Goal: Information Seeking & Learning: Check status

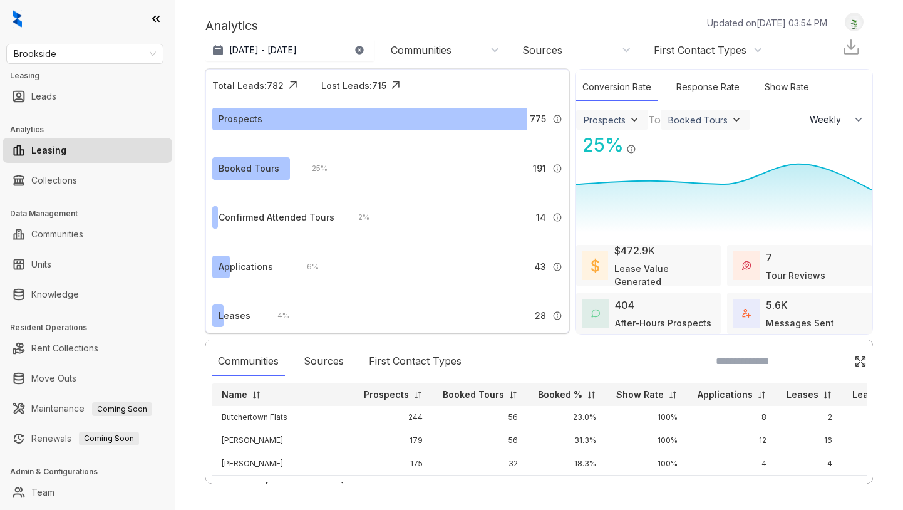
select select "******"
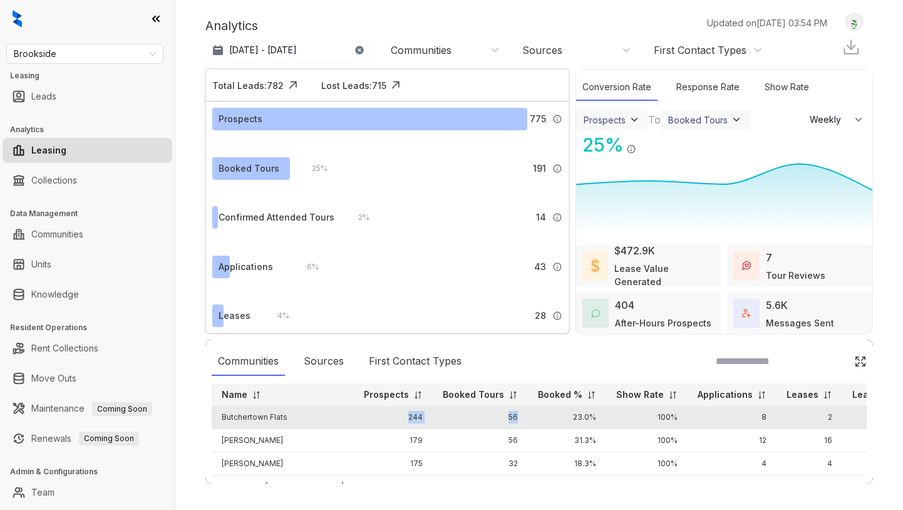
drag, startPoint x: 294, startPoint y: 415, endPoint x: 477, endPoint y: 414, distance: 183.5
click at [477, 414] on tr "Butchertown Flats 244 56 23.0% 100% 8 2 1.0%" at bounding box center [562, 417] width 700 height 23
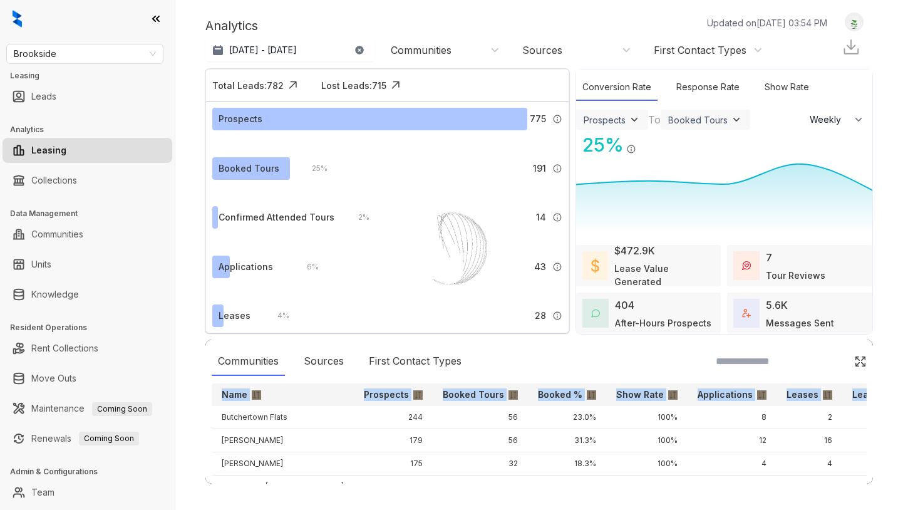
drag, startPoint x: 215, startPoint y: 413, endPoint x: 867, endPoint y: 417, distance: 652.1
click at [867, 417] on div "Communities Sources First Contact Types Name Prospects Booked Tours Booked % Sh…" at bounding box center [539, 412] width 668 height 144
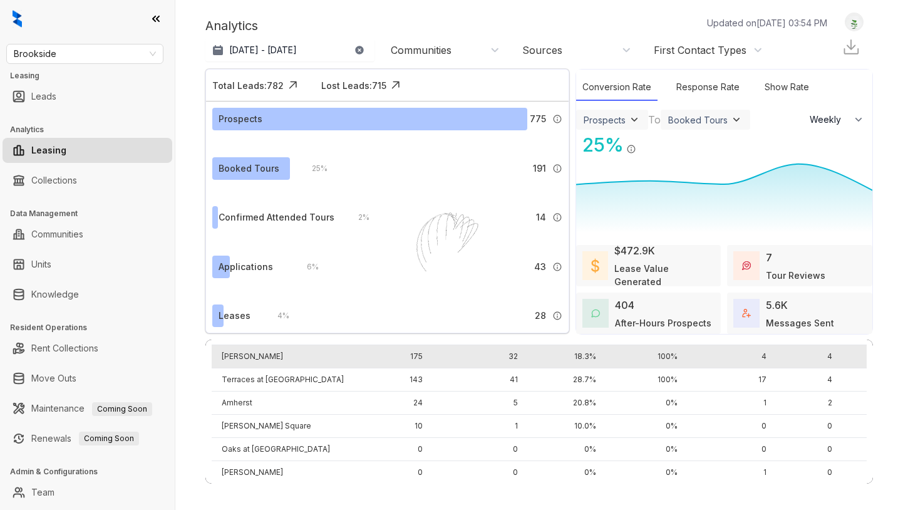
scroll to position [4, 0]
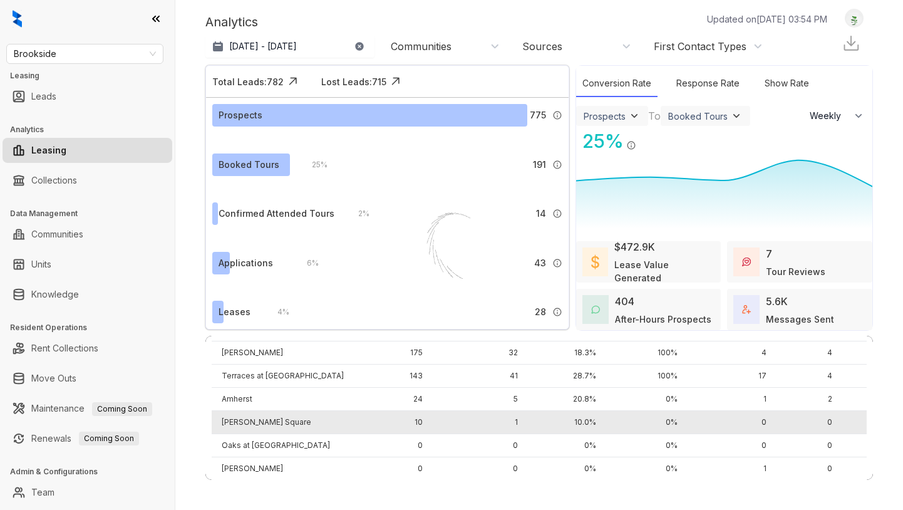
copy thead "Name Prospects Booked Tours Booked % Show Rate Applications Leases Lease%"
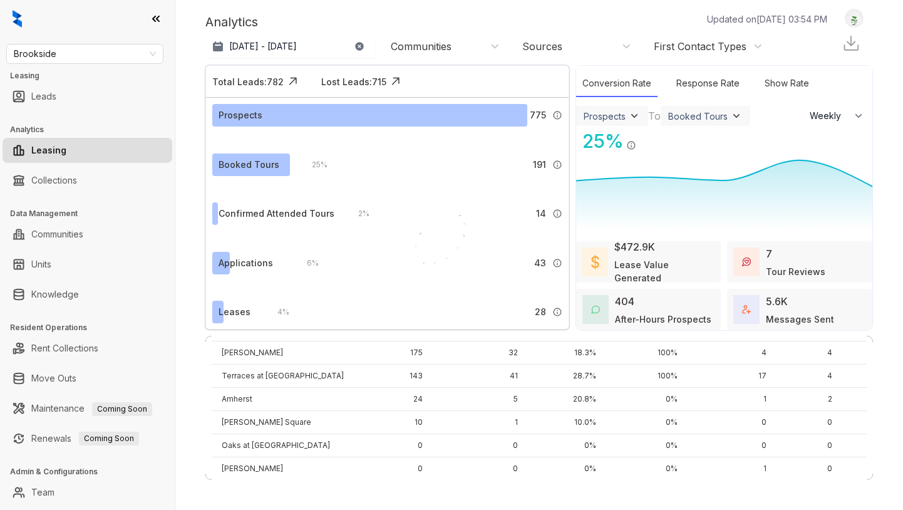
scroll to position [0, 0]
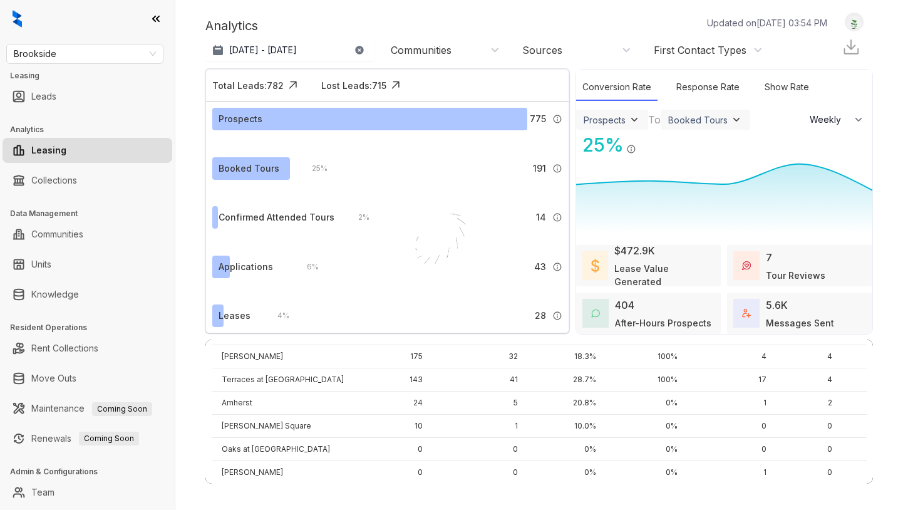
click at [191, 358] on div "Analytics Updated on [DATE] 03:54 PM [DATE] - [DATE] [DATE] Last 7 days Last 30…" at bounding box center [539, 255] width 728 height 510
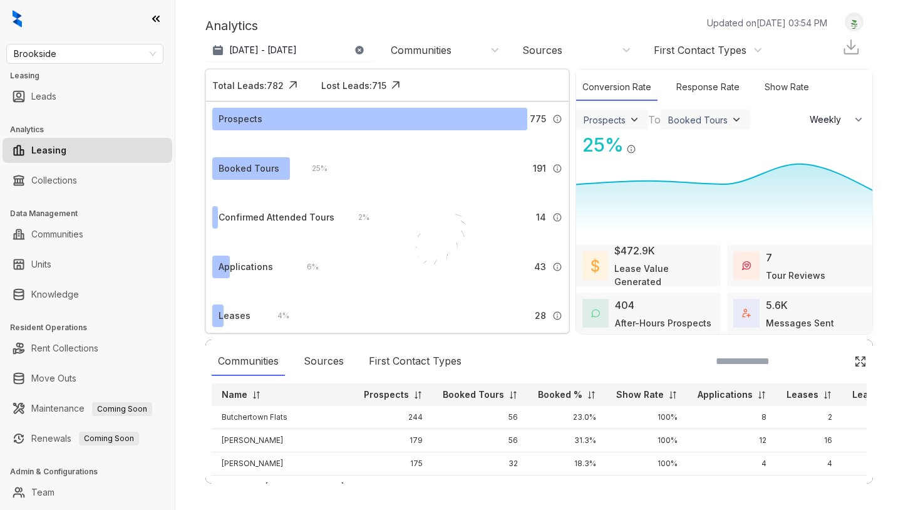
click at [254, 397] on img at bounding box center [256, 394] width 9 height 9
drag, startPoint x: 217, startPoint y: 416, endPoint x: 363, endPoint y: 412, distance: 146.6
click at [363, 412] on tr "Abigail 175 32 18.3% 100% 4 4 2.0%" at bounding box center [562, 417] width 700 height 23
select select "******"
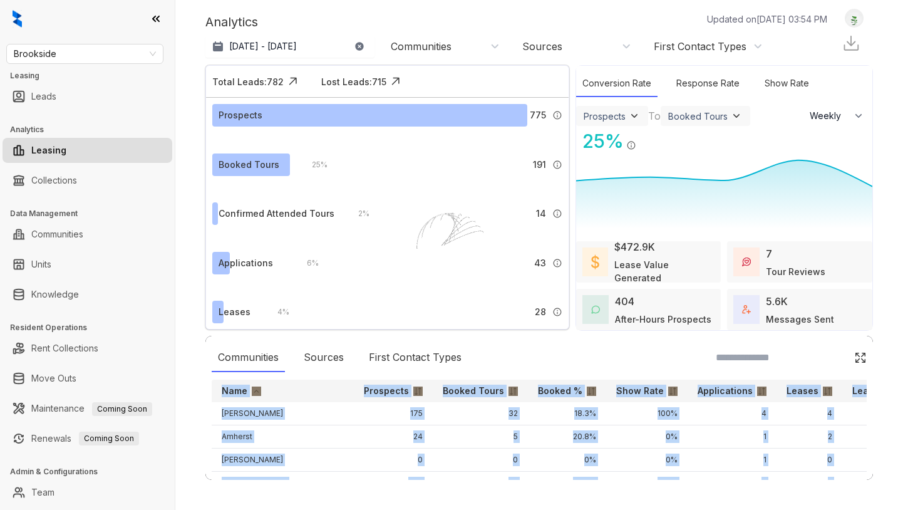
scroll to position [107, 0]
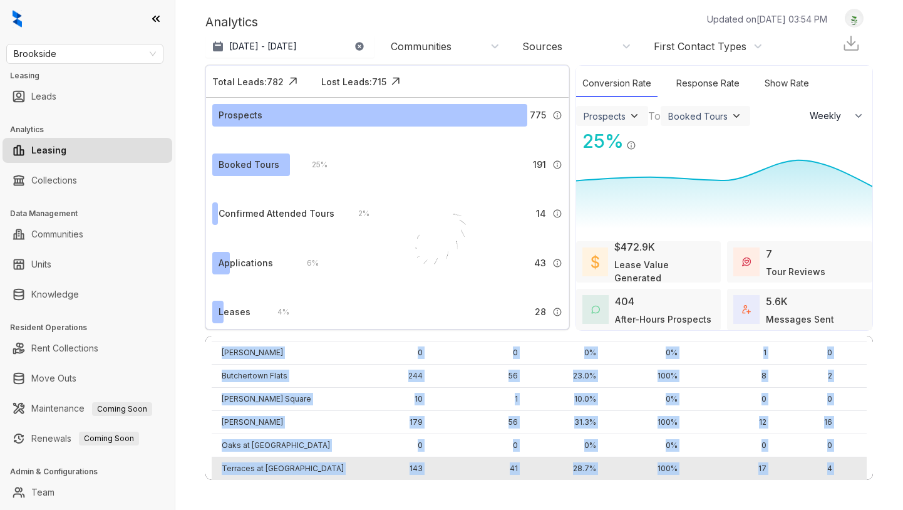
drag, startPoint x: 205, startPoint y: 413, endPoint x: 855, endPoint y: 477, distance: 653.3
click at [855, 477] on div "Communities Sources First Contact Types Name Prospects Booked Tours Booked % Sh…" at bounding box center [539, 408] width 668 height 144
copy table "Name Prospects Booked Tours Booked % Show Rate Applications Leases Lease% Abiga…"
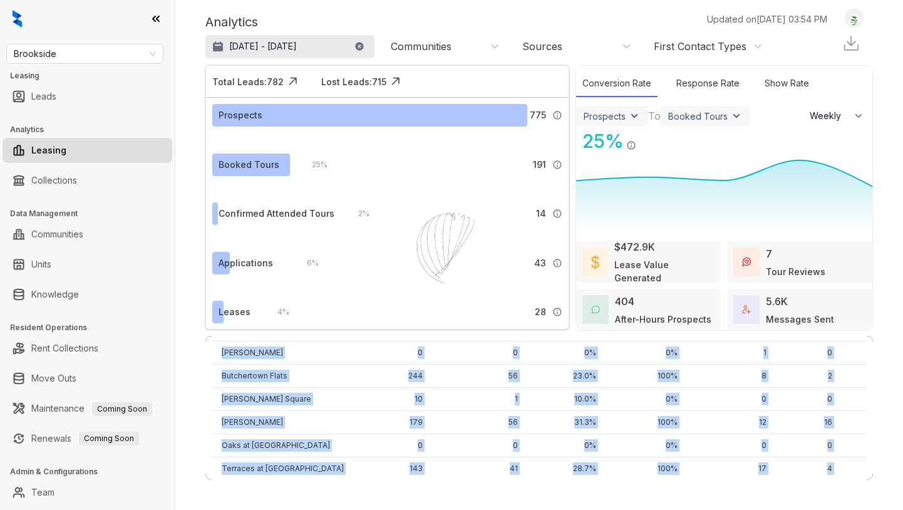
click at [249, 41] on p "[DATE] - [DATE]" at bounding box center [263, 46] width 68 height 13
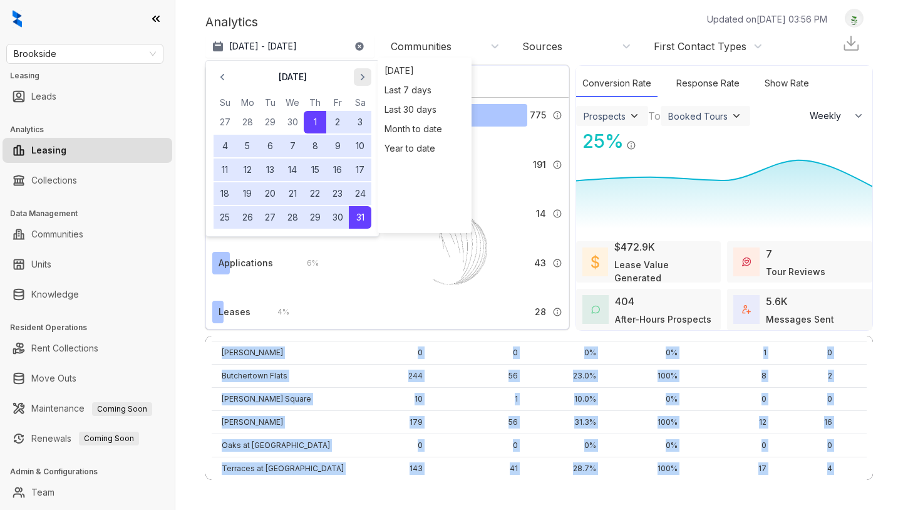
click at [357, 75] on icon "button" at bounding box center [362, 77] width 13 height 13
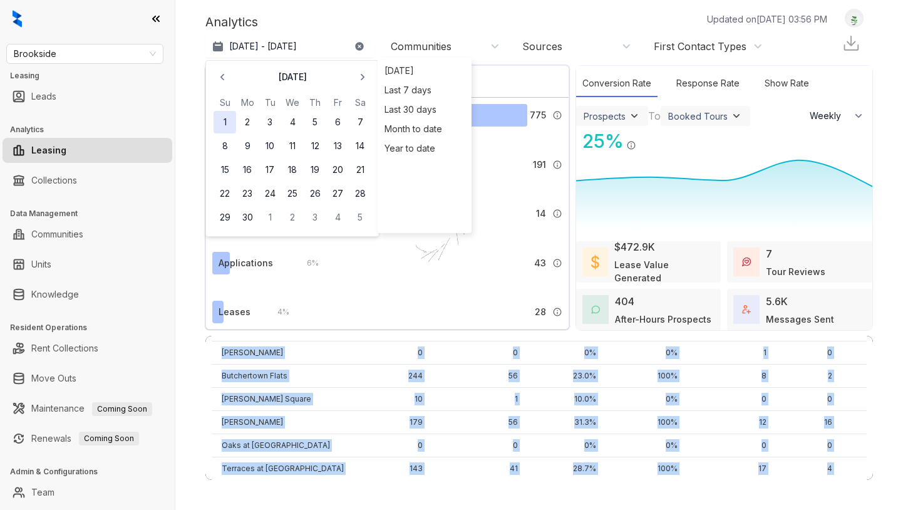
click at [220, 119] on button "1" at bounding box center [225, 122] width 23 height 23
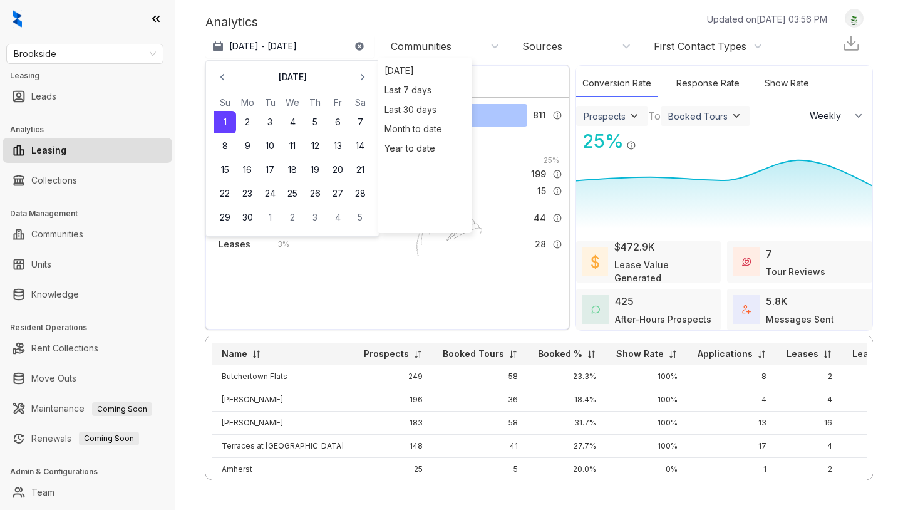
click at [229, 116] on button "1" at bounding box center [225, 122] width 23 height 23
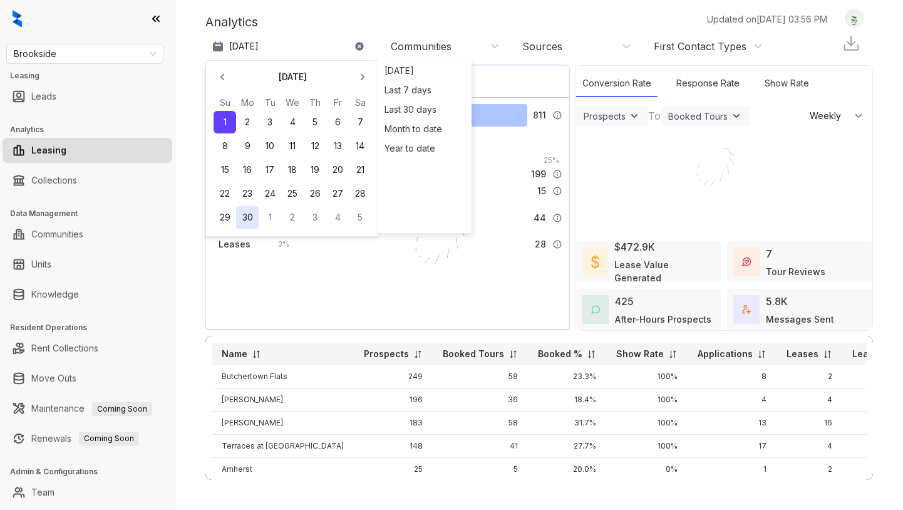
click at [249, 217] on button "30" at bounding box center [247, 217] width 23 height 23
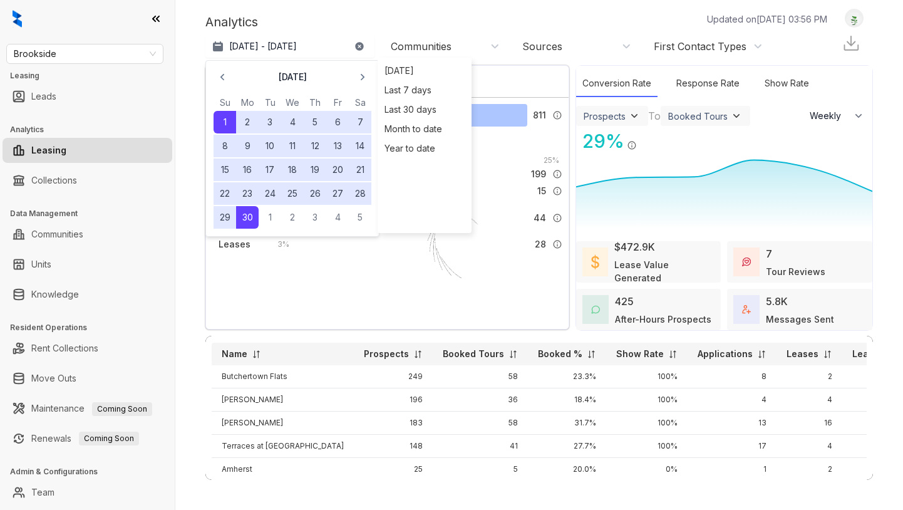
click at [336, 19] on div "Analytics Updated on [DATE] 03:56 PM" at bounding box center [522, 22] width 635 height 19
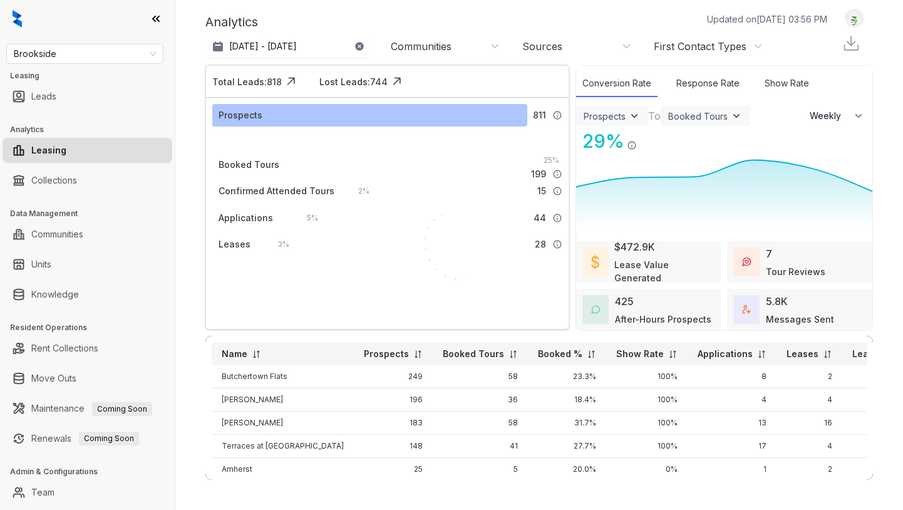
click at [252, 357] on img at bounding box center [256, 354] width 9 height 9
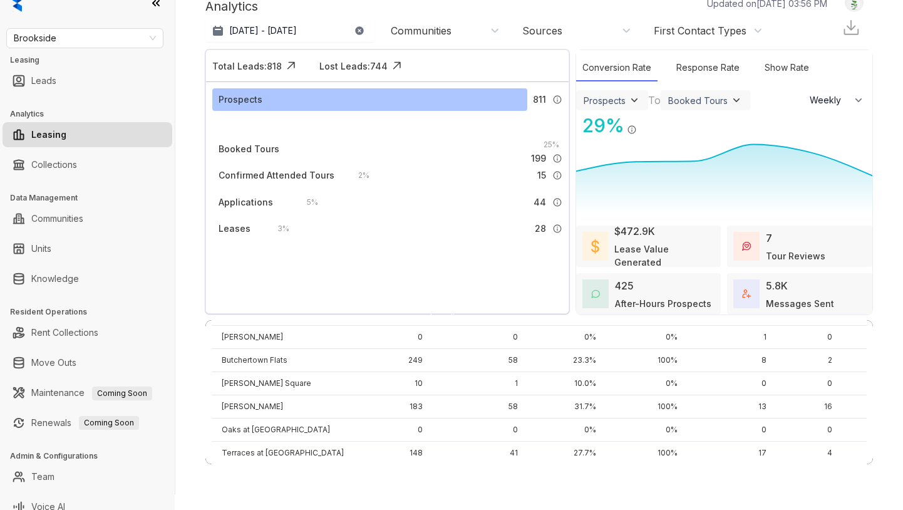
scroll to position [28, 0]
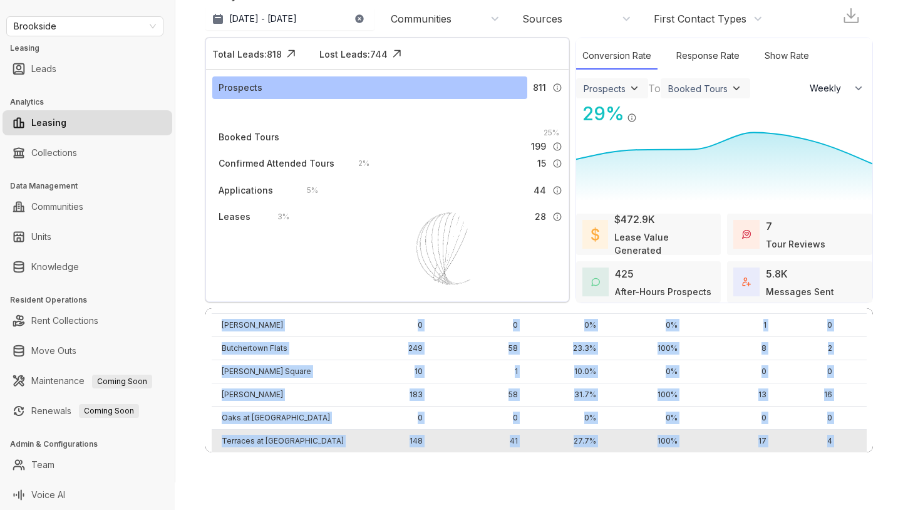
drag, startPoint x: 215, startPoint y: 376, endPoint x: 858, endPoint y: 440, distance: 646.4
click at [858, 440] on tbody "Abigail 196 36 18.4% 100% 4 4 2.0% [GEOGRAPHIC_DATA] 25 5 20.0% 0% 1 2 8.0% [PE…" at bounding box center [562, 359] width 700 height 185
copy tbody "Abigail 196 36 18.4% 100% 4 4 2.0% [GEOGRAPHIC_DATA] 25 5 20.0% 0% 1 2 8.0% [PE…"
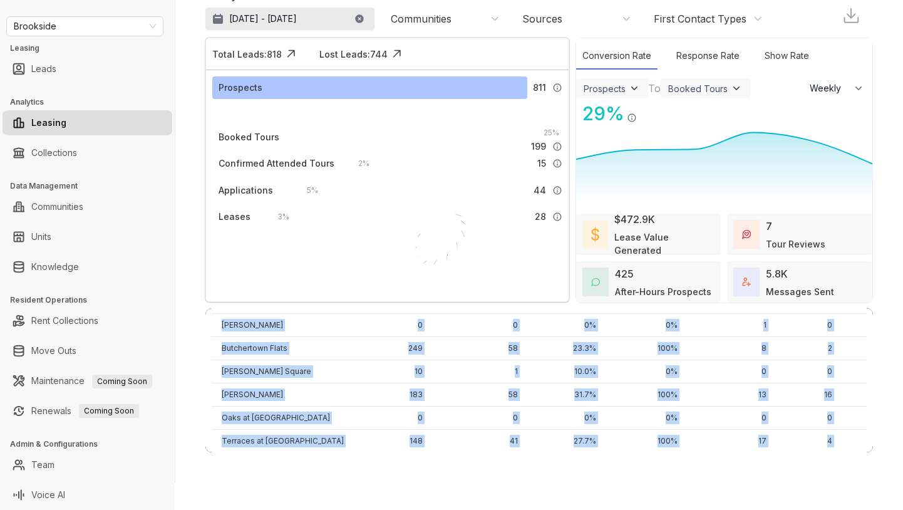
click at [251, 17] on p "[DATE] - [DATE]" at bounding box center [263, 19] width 68 height 13
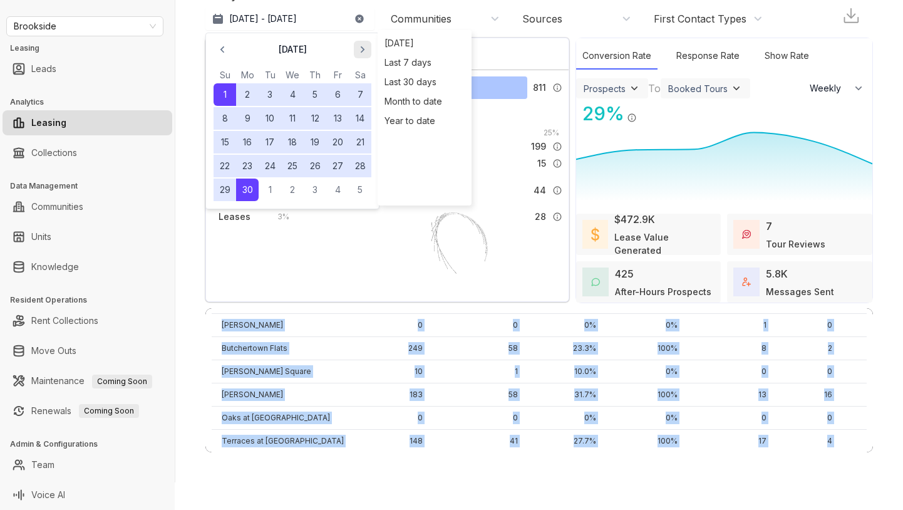
click at [363, 46] on icon "button" at bounding box center [362, 49] width 13 height 13
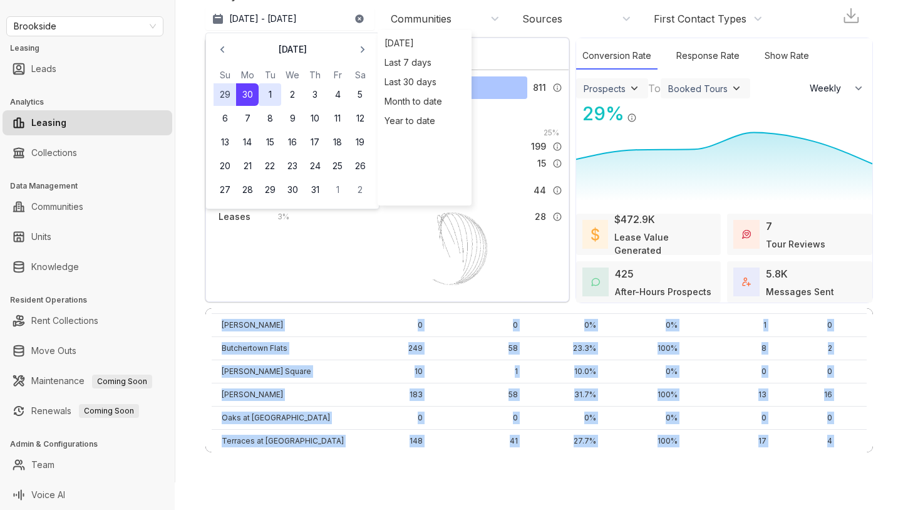
click at [267, 93] on button "1" at bounding box center [270, 94] width 23 height 23
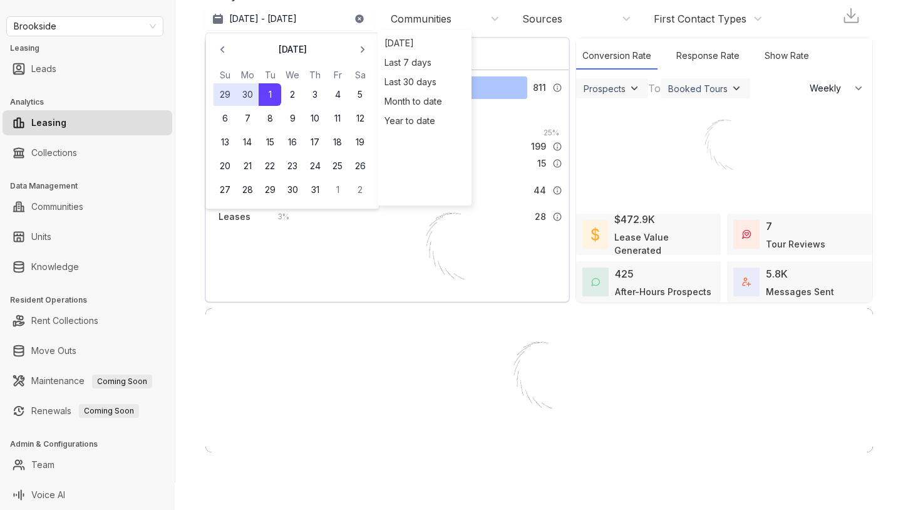
click at [267, 93] on button "1" at bounding box center [270, 94] width 23 height 23
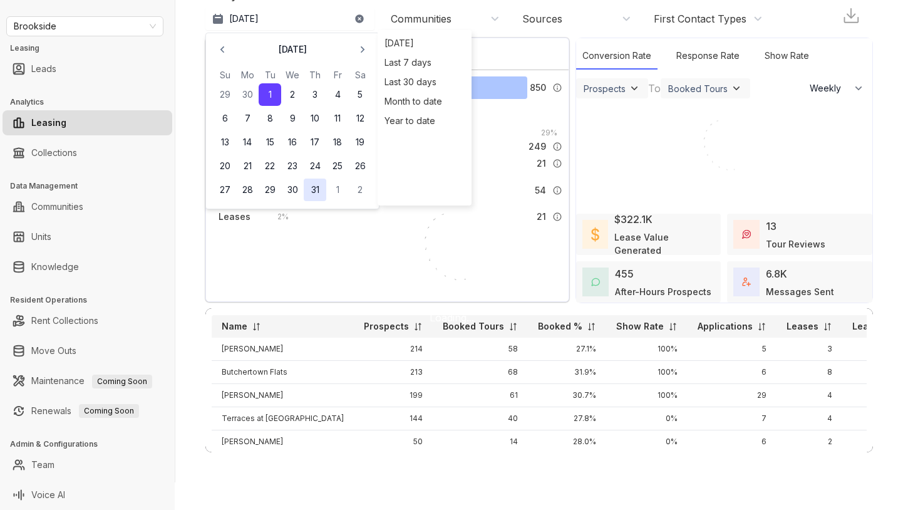
click at [318, 191] on button "31" at bounding box center [315, 190] width 23 height 23
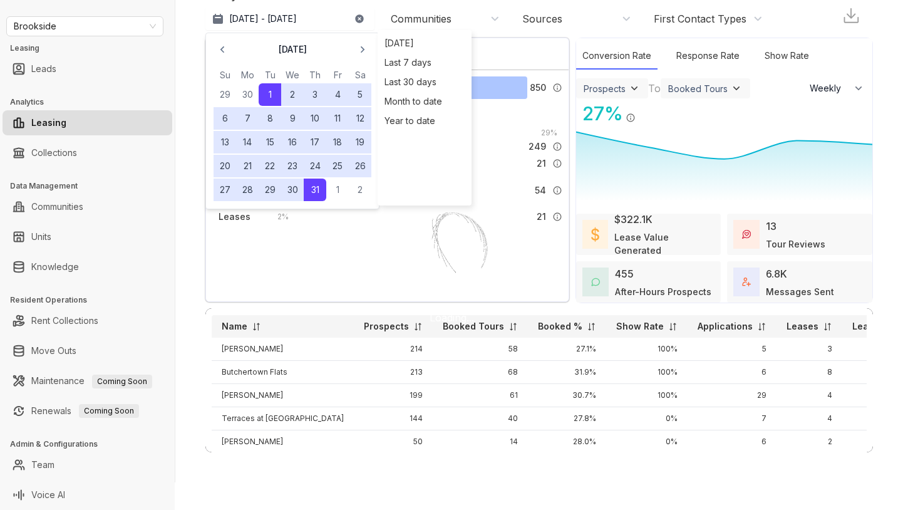
click at [186, 217] on div "Analytics Updated on [DATE] 03:57 PM [DATE] - [DATE] [DATE] Su Mo Tu We Th Fr S…" at bounding box center [539, 227] width 728 height 510
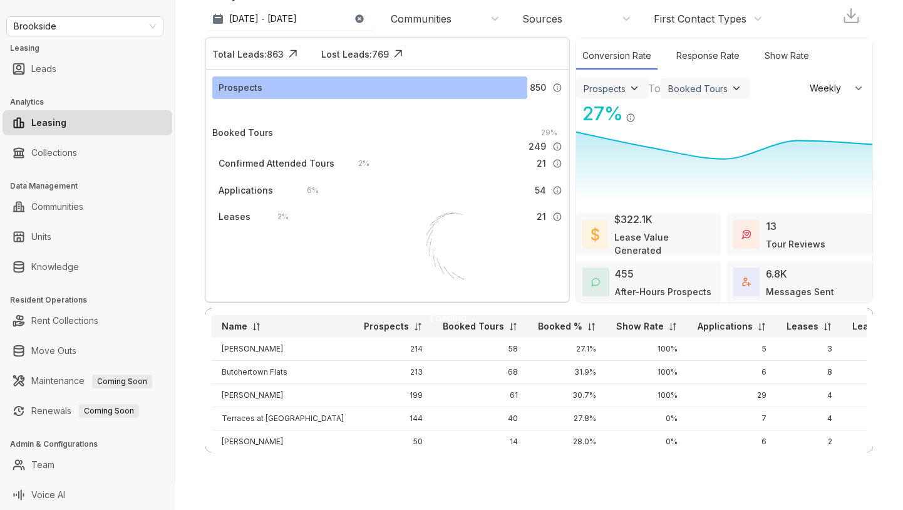
click at [252, 325] on img at bounding box center [256, 326] width 9 height 9
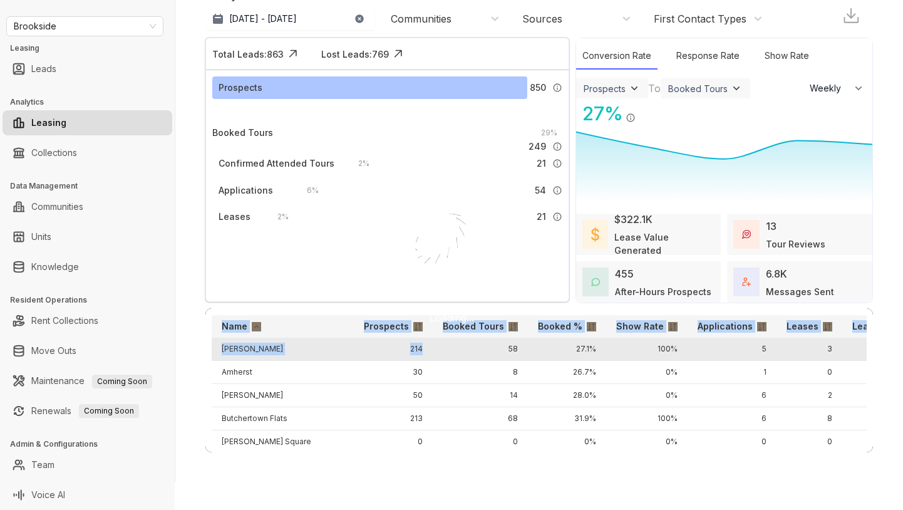
drag, startPoint x: 199, startPoint y: 346, endPoint x: 390, endPoint y: 351, distance: 191.1
click at [390, 351] on div "Analytics Updated on [DATE] 03:57 PM [DATE] - [DATE] [DATE] Last 7 days Last 30…" at bounding box center [539, 227] width 728 height 510
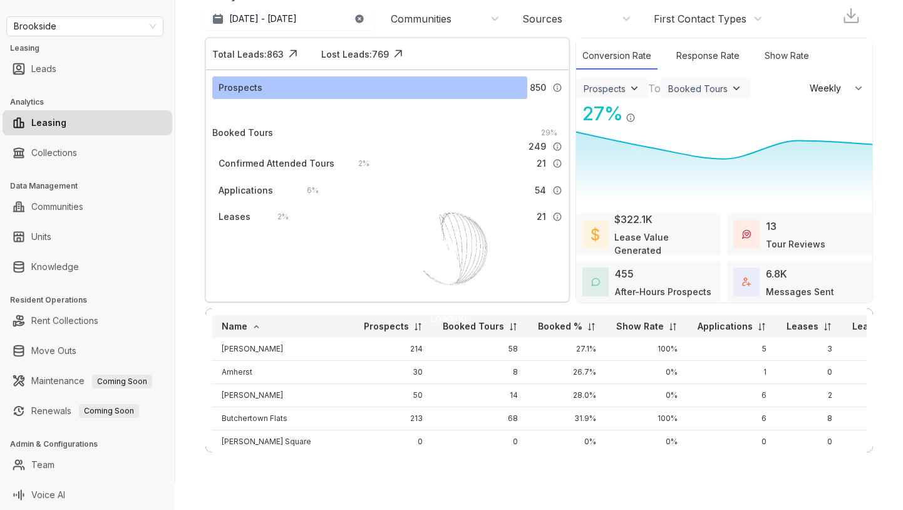
click at [194, 380] on div "Analytics Updated on [DATE] 03:57 PM [DATE] - [DATE] [DATE] Last 7 days Last 30…" at bounding box center [539, 227] width 728 height 510
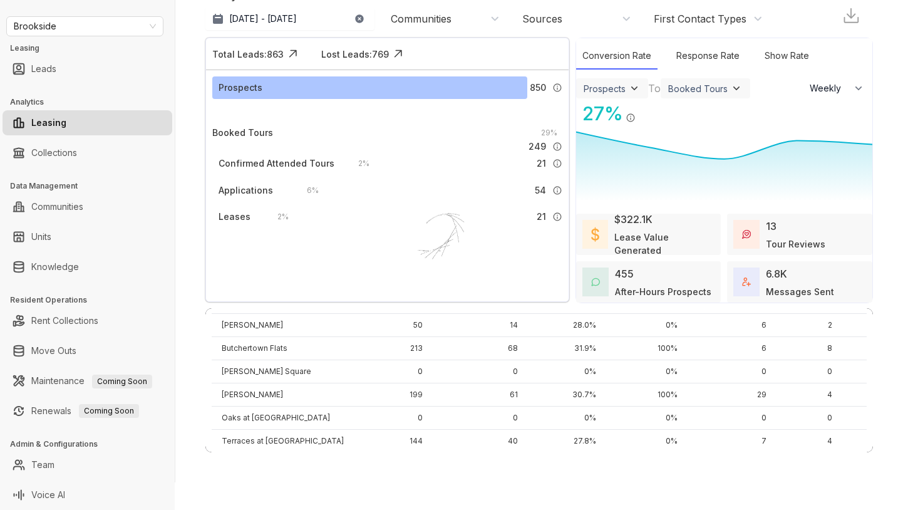
drag, startPoint x: 207, startPoint y: 349, endPoint x: 865, endPoint y: 457, distance: 666.5
click at [865, 457] on div "Analytics Updated on [DATE] 03:57 PM [DATE] - [DATE] [DATE] Last 7 days Last 30…" at bounding box center [539, 227] width 728 height 510
click at [259, 23] on p "[DATE] - [DATE]" at bounding box center [263, 19] width 68 height 13
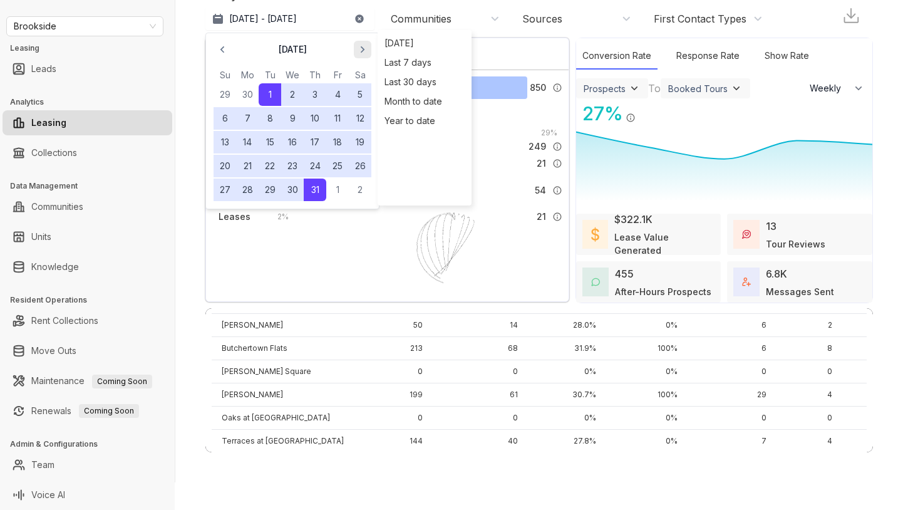
click at [360, 49] on icon "button" at bounding box center [362, 49] width 13 height 13
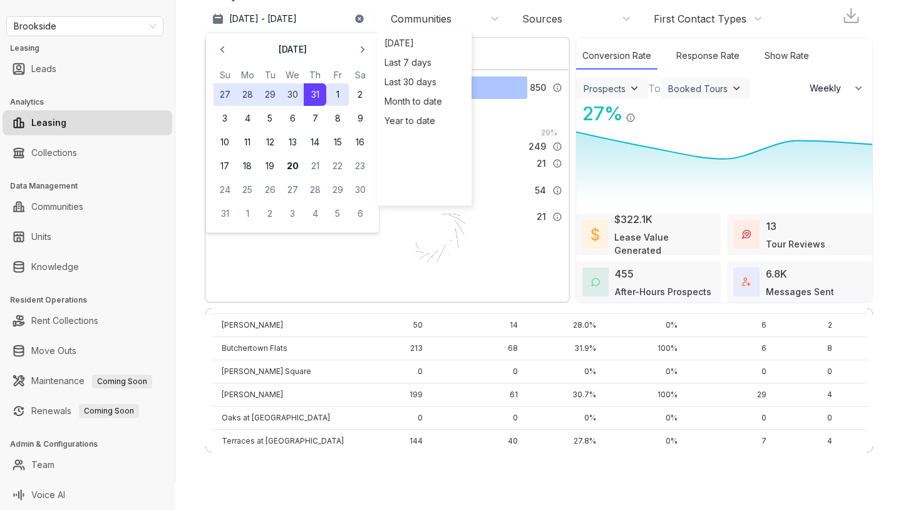
click at [330, 91] on button "1" at bounding box center [337, 94] width 23 height 23
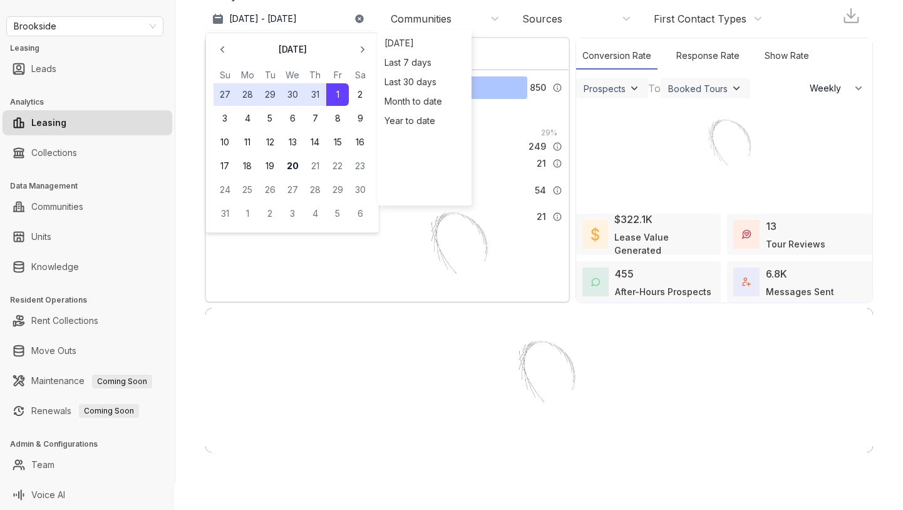
scroll to position [37, 0]
click at [330, 93] on div at bounding box center [451, 255] width 903 height 510
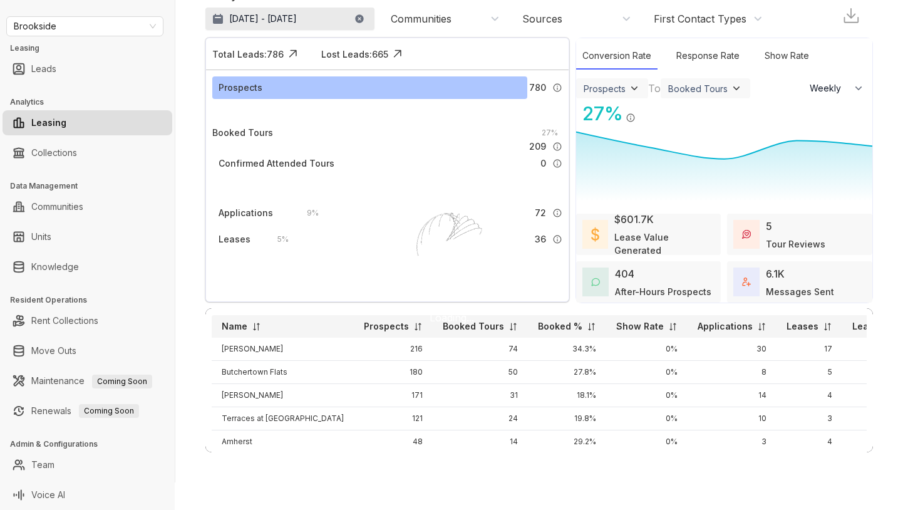
click at [297, 23] on p "[DATE] - [DATE]" at bounding box center [263, 19] width 68 height 13
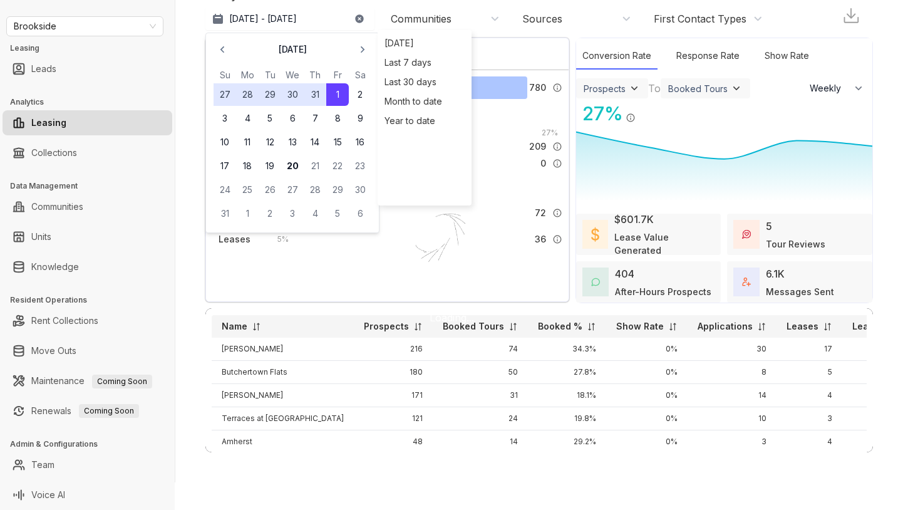
click at [335, 90] on button "1" at bounding box center [337, 94] width 23 height 23
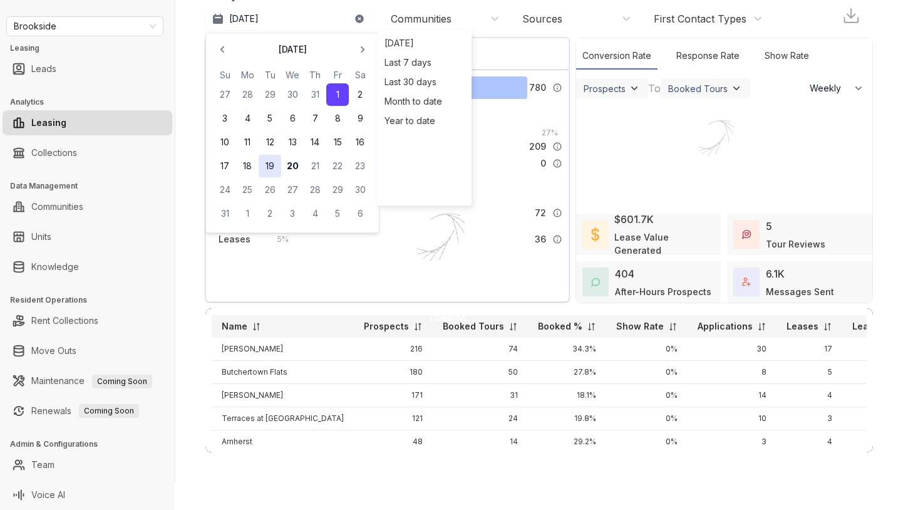
click at [276, 167] on button "19" at bounding box center [270, 166] width 23 height 23
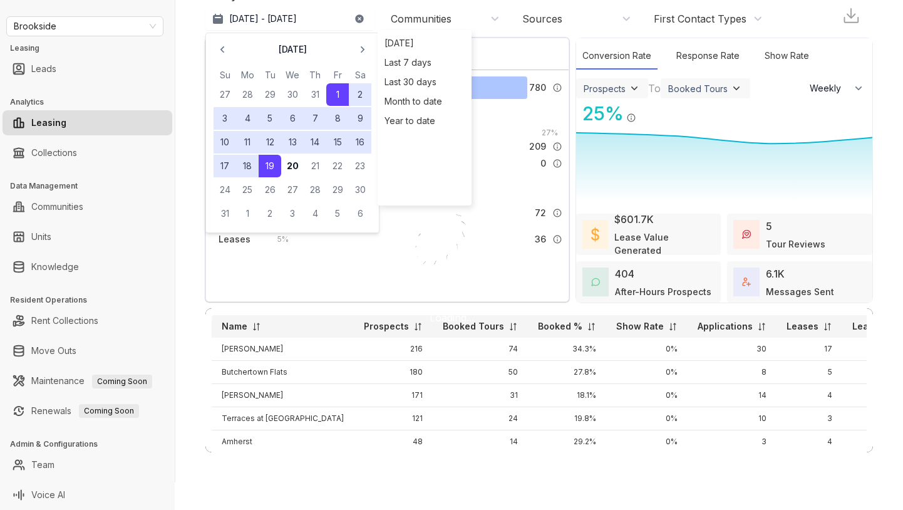
click at [187, 170] on div "Analytics Updated on [DATE] 03:57 PM [DATE] - [DATE] [DATE] Su Mo Tu We Th Fr S…" at bounding box center [539, 227] width 728 height 510
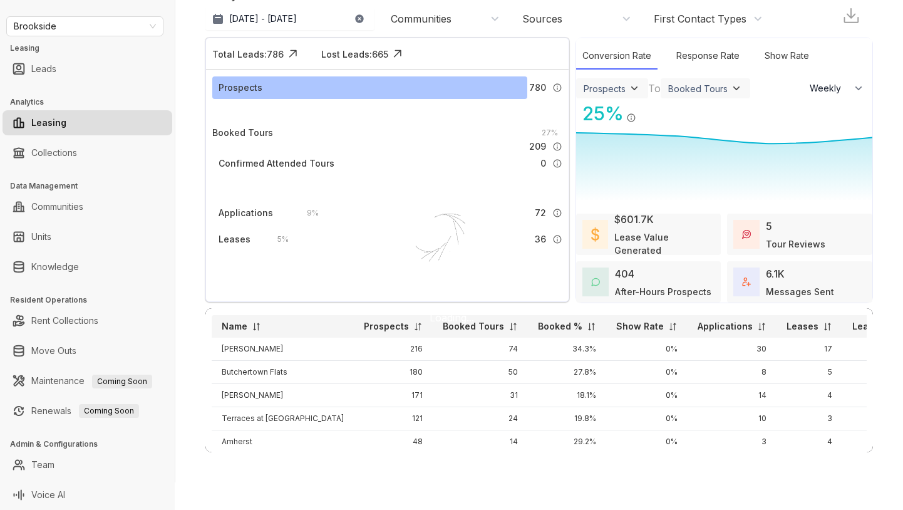
click at [253, 327] on img at bounding box center [256, 326] width 9 height 9
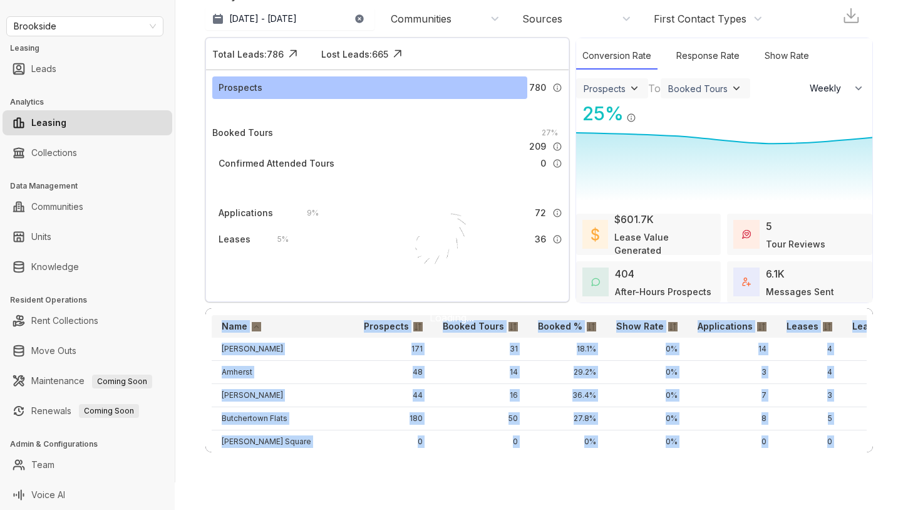
scroll to position [107, 0]
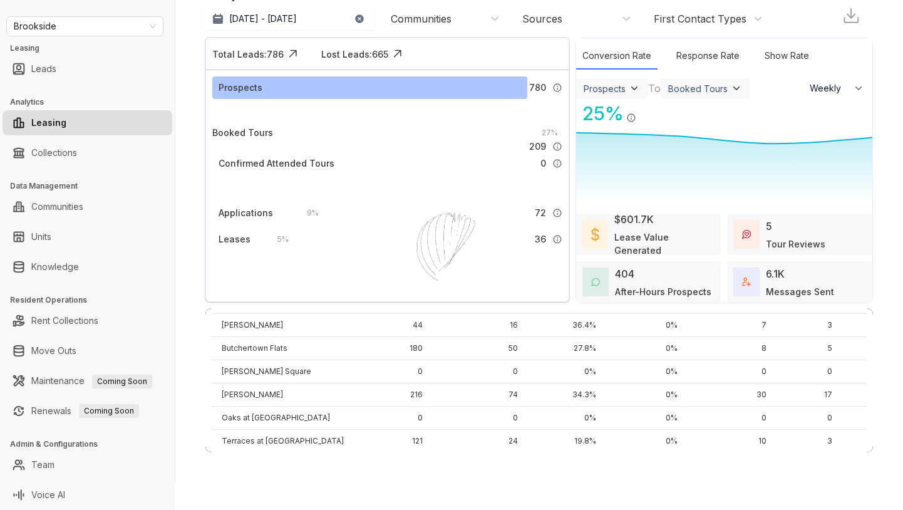
drag, startPoint x: 203, startPoint y: 350, endPoint x: 889, endPoint y: 469, distance: 696.2
click at [889, 469] on div "Analytics Updated on [DATE] 03:57 PM [DATE] - [DATE] [DATE] Last 7 days Last 30…" at bounding box center [539, 227] width 728 height 510
